Goal: Find specific page/section: Find specific page/section

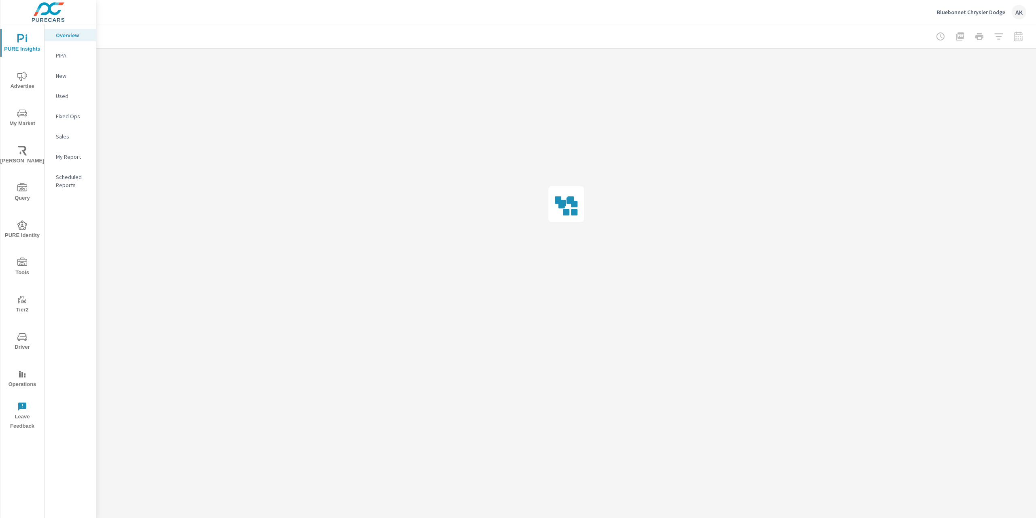
click at [27, 268] on span "Tools" at bounding box center [22, 267] width 39 height 20
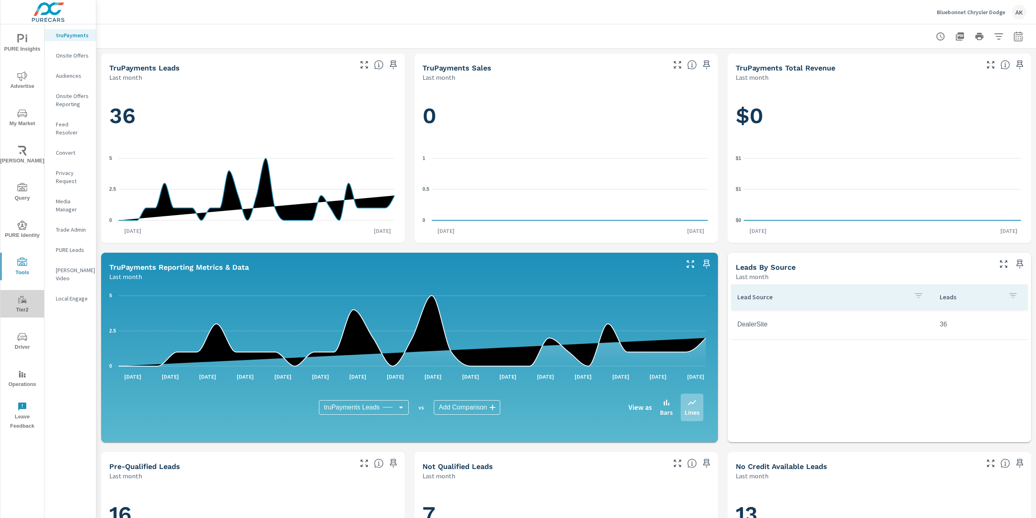
click at [23, 297] on icon "nav menu" at bounding box center [22, 300] width 10 height 10
click at [21, 338] on icon "nav menu" at bounding box center [22, 338] width 4 height 0
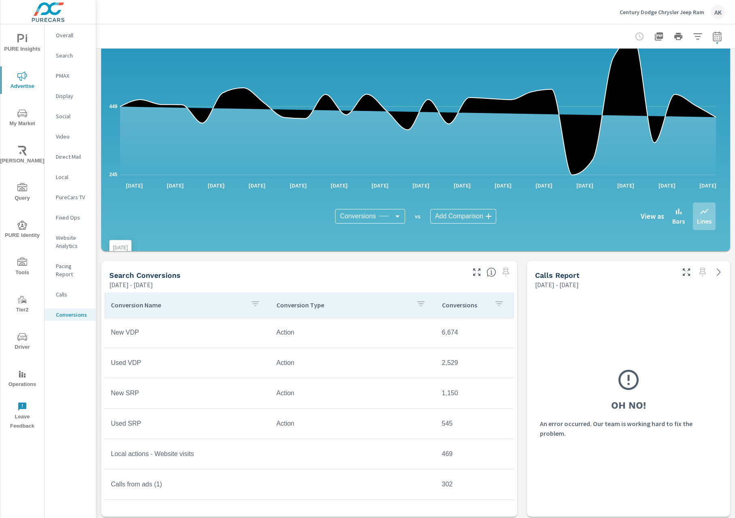
scroll to position [202, 0]
